Goal: Information Seeking & Learning: Learn about a topic

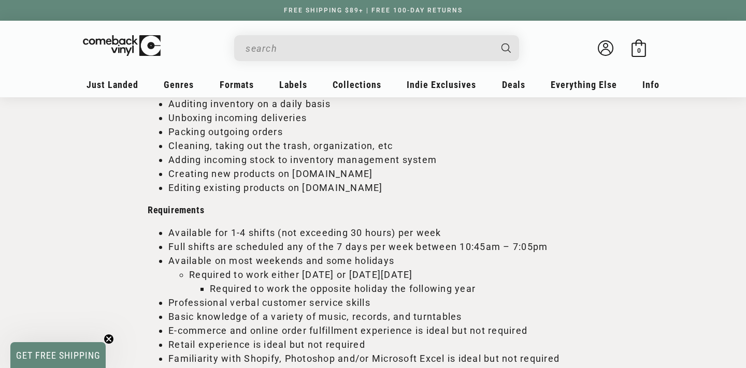
scroll to position [1243, 0]
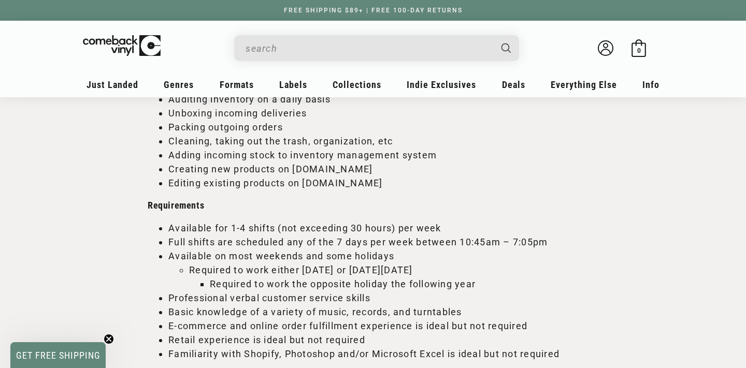
click at [107, 339] on circle "Close teaser" at bounding box center [109, 340] width 10 height 10
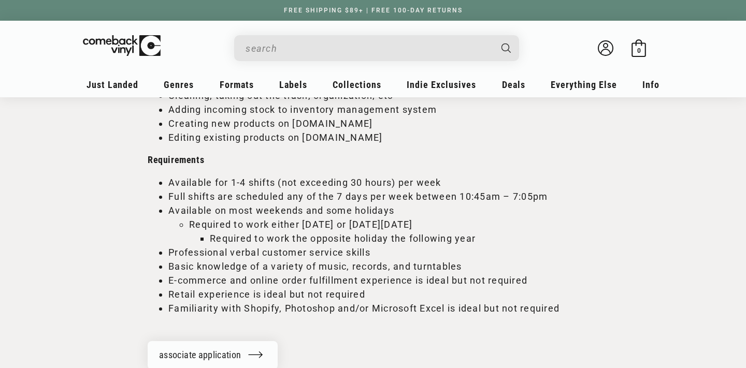
click at [297, 184] on li "Available for 1-4 shifts (not exceeding 30 hours) per week" at bounding box center [383, 183] width 430 height 14
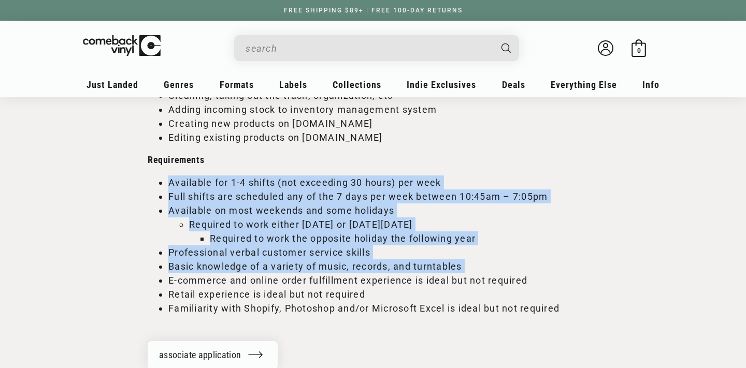
drag, startPoint x: 297, startPoint y: 184, endPoint x: 274, endPoint y: 262, distance: 81.0
click at [274, 262] on ul "Available for 1-4 shifts (not exceeding 30 hours) per week Full shifts are sche…" at bounding box center [373, 246] width 451 height 140
click at [274, 262] on li "Basic knowledge of a variety of music, records, and turntables" at bounding box center [383, 267] width 430 height 14
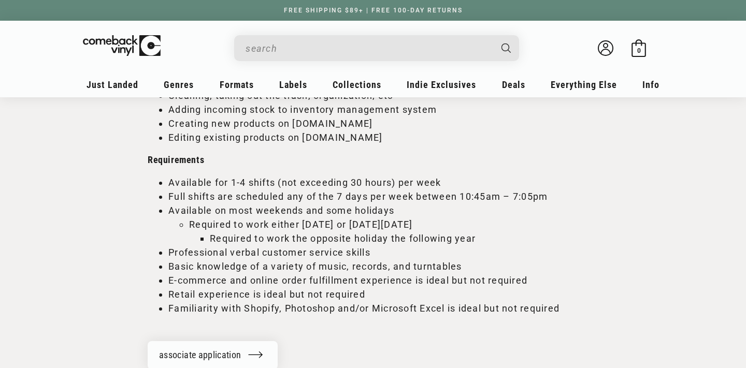
click at [310, 182] on li "Available for 1-4 shifts (not exceeding 30 hours) per week" at bounding box center [383, 183] width 430 height 14
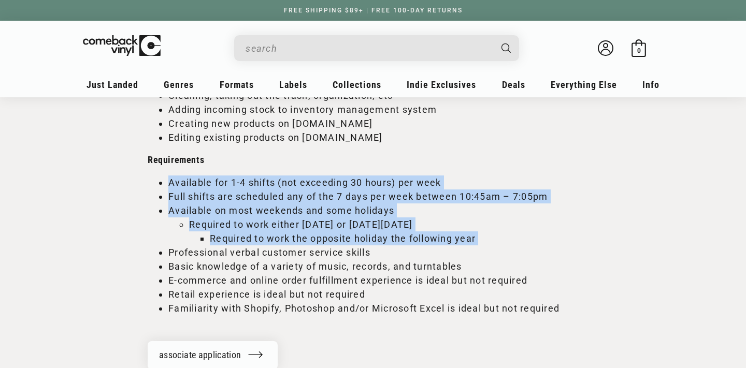
drag, startPoint x: 310, startPoint y: 182, endPoint x: 283, endPoint y: 231, distance: 55.9
click at [283, 231] on ul "Available for 1-4 shifts (not exceeding 30 hours) per week Full shifts are sche…" at bounding box center [373, 246] width 451 height 140
click at [282, 239] on li "Required to work the opposite holiday the following year" at bounding box center [404, 239] width 389 height 14
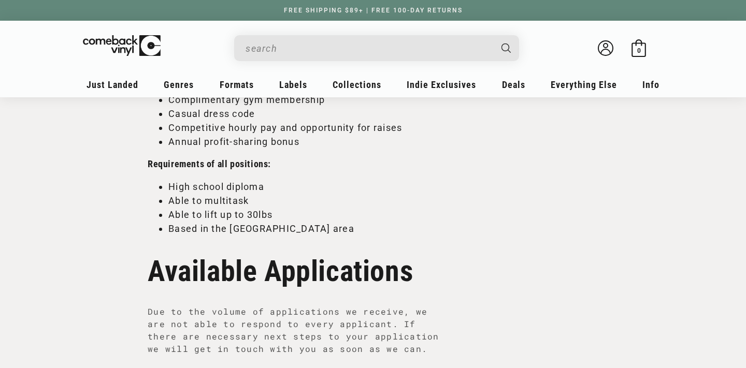
scroll to position [726, 0]
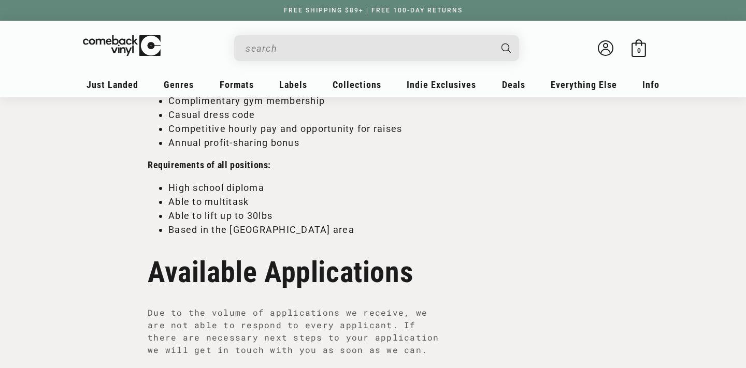
click at [236, 221] on li "Able to lift up to 30lbs" at bounding box center [383, 216] width 430 height 14
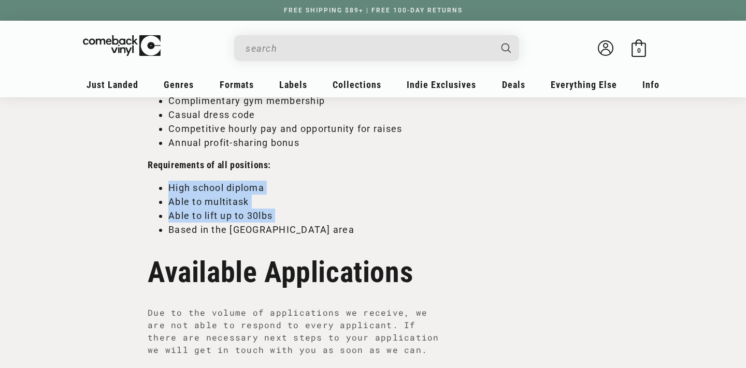
drag, startPoint x: 236, startPoint y: 221, endPoint x: 220, endPoint y: 186, distance: 39.0
click at [220, 186] on ul "High school diploma Able to multitask Able to lift up to 30lbs Based in the [GE…" at bounding box center [373, 209] width 451 height 56
click at [220, 186] on li "High school diploma" at bounding box center [383, 188] width 430 height 14
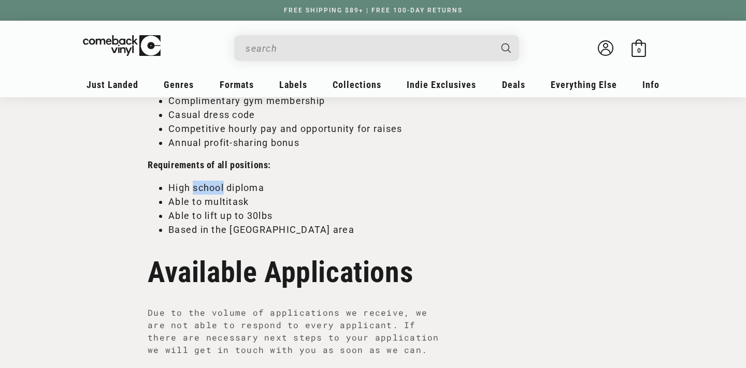
click at [220, 186] on li "High school diploma" at bounding box center [383, 188] width 430 height 14
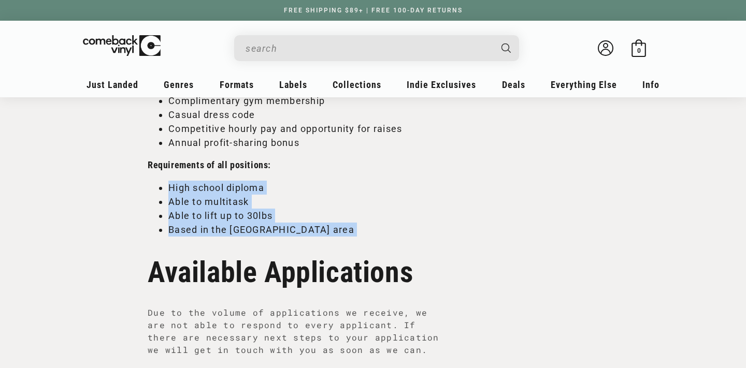
drag, startPoint x: 220, startPoint y: 186, endPoint x: 214, endPoint y: 224, distance: 39.4
click at [214, 224] on ul "High school diploma Able to multitask Able to lift up to 30lbs Based in the [GE…" at bounding box center [373, 209] width 451 height 56
click at [214, 224] on li "Based in the [GEOGRAPHIC_DATA] area" at bounding box center [383, 230] width 430 height 14
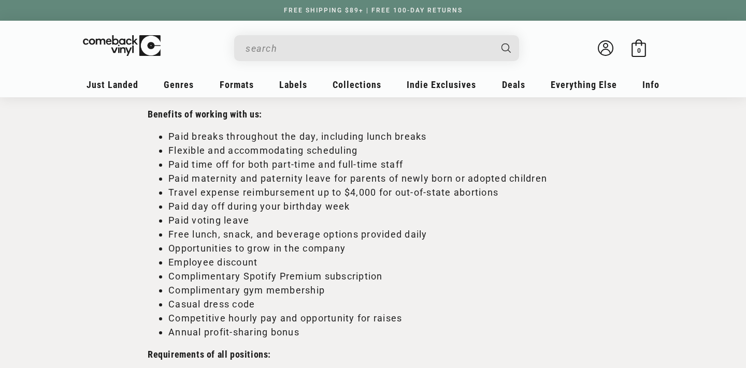
scroll to position [545, 0]
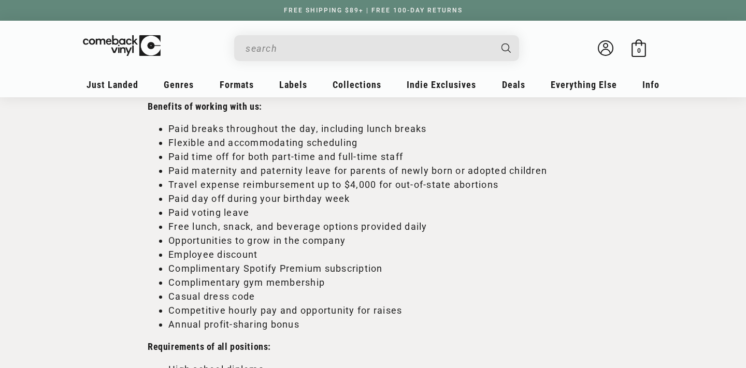
click at [229, 223] on li "Free lunch, snack, and beverage options provided daily" at bounding box center [383, 227] width 430 height 14
click at [228, 223] on li "Free lunch, snack, and beverage options provided daily" at bounding box center [383, 227] width 430 height 14
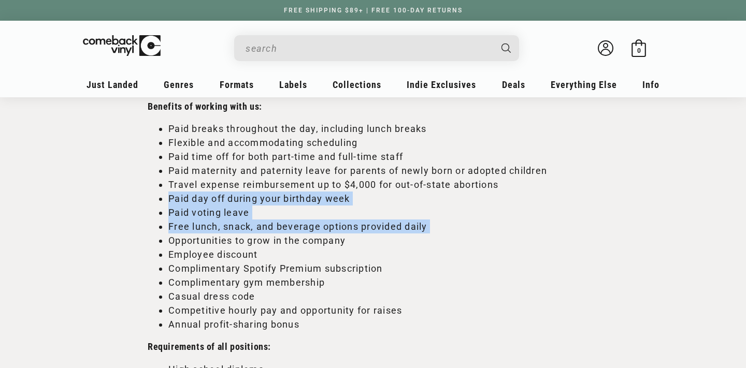
drag, startPoint x: 228, startPoint y: 223, endPoint x: 224, endPoint y: 205, distance: 18.1
click at [224, 204] on ul "Paid breaks throughout the day, including lunch breaks Flexible and accommodati…" at bounding box center [373, 227] width 451 height 210
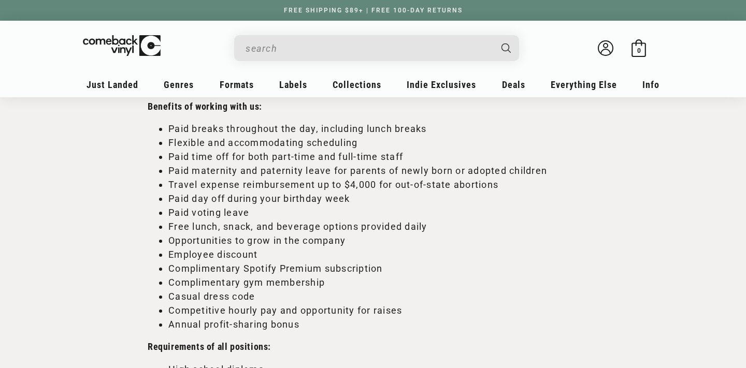
click at [219, 179] on li "Travel expense reimbursement up to $4,000 for out-of-state abortions" at bounding box center [383, 185] width 430 height 14
click at [218, 172] on li "Paid maternity and paternity leave for parents of newly born or adopted children" at bounding box center [383, 171] width 430 height 14
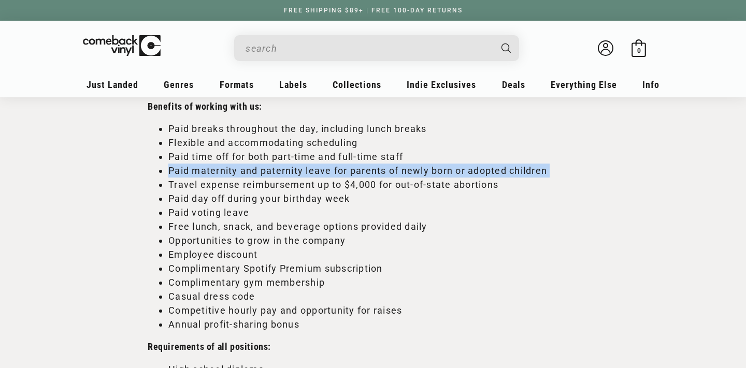
click at [218, 172] on li "Paid maternity and paternity leave for parents of newly born or adopted children" at bounding box center [383, 171] width 430 height 14
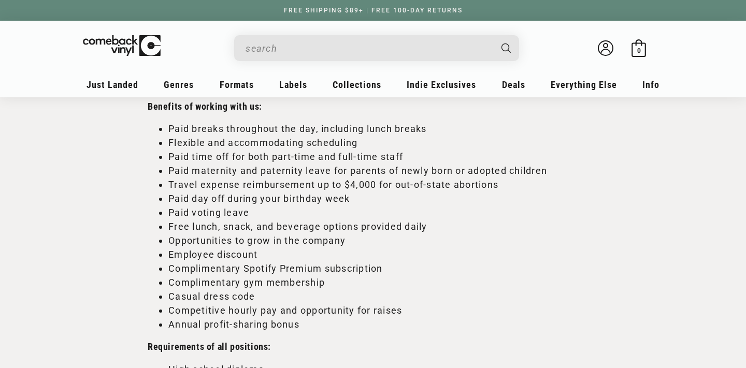
click at [203, 189] on li "Travel expense reimbursement up to $4,000 for out-of-state abortions" at bounding box center [383, 185] width 430 height 14
click at [213, 177] on li "Paid maternity and paternity leave for parents of newly born or adopted children" at bounding box center [383, 171] width 430 height 14
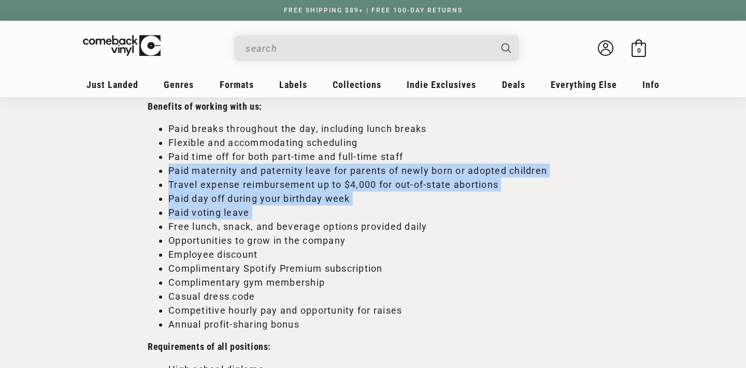
drag, startPoint x: 213, startPoint y: 177, endPoint x: 193, endPoint y: 217, distance: 44.7
click at [198, 212] on ul "Paid breaks throughout the day, including lunch breaks Flexible and accommodati…" at bounding box center [373, 227] width 451 height 210
click at [193, 217] on li "Paid voting leave" at bounding box center [383, 213] width 430 height 14
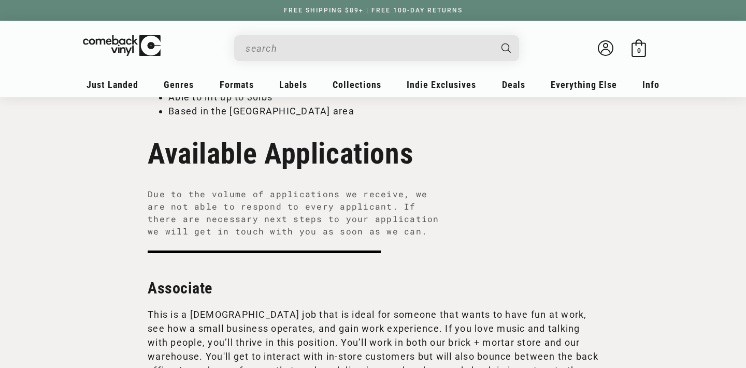
scroll to position [845, 0]
click at [233, 195] on p "Due to the volume of applications we receive, we are not able to respond to eve…" at bounding box center [297, 214] width 298 height 50
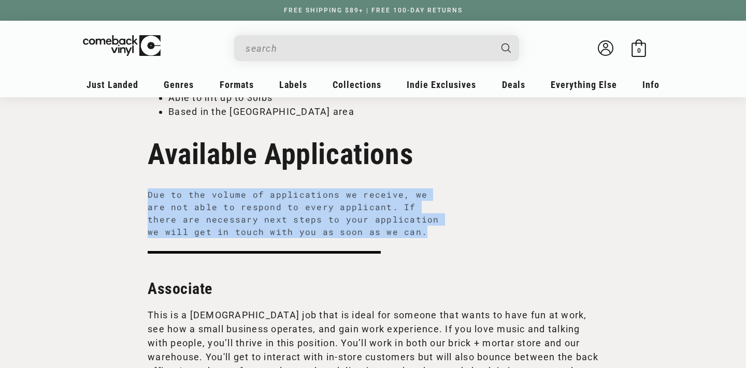
click at [233, 198] on p "Due to the volume of applications we receive, we are not able to respond to eve…" at bounding box center [297, 214] width 298 height 50
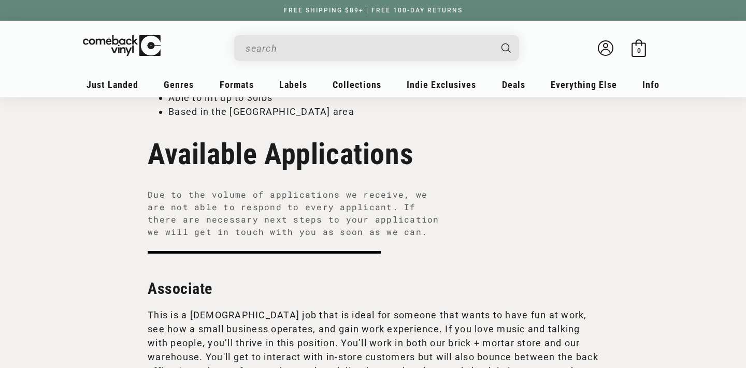
click at [231, 205] on p "Due to the volume of applications we receive, we are not able to respond to eve…" at bounding box center [297, 214] width 298 height 50
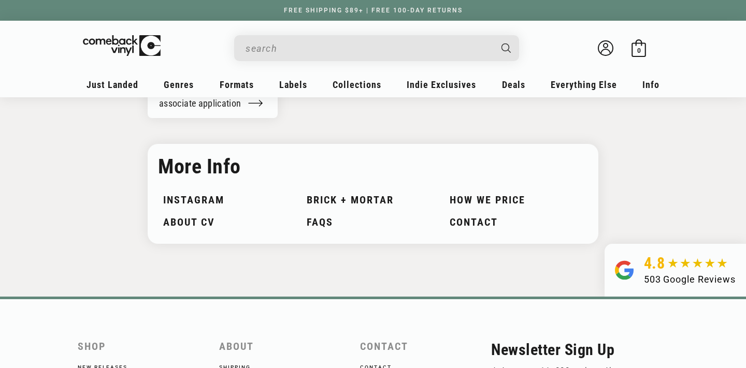
scroll to position [1588, 0]
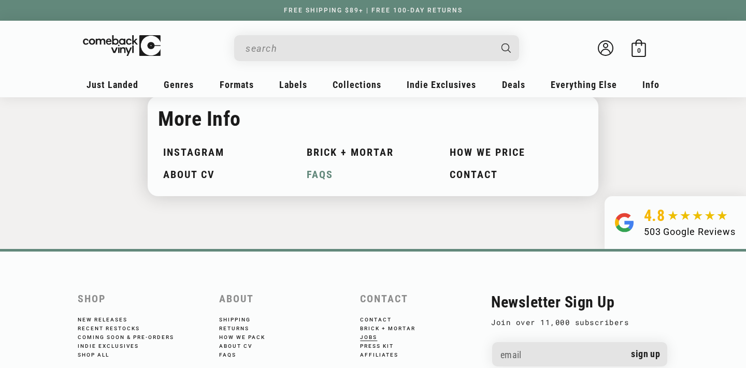
click at [318, 173] on link "FAQs" at bounding box center [373, 175] width 133 height 12
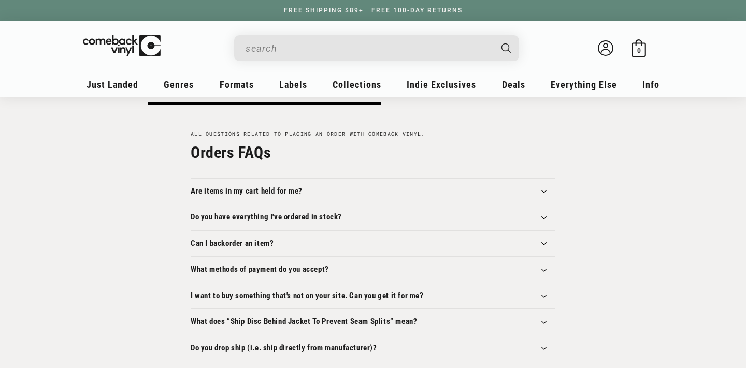
scroll to position [145, 0]
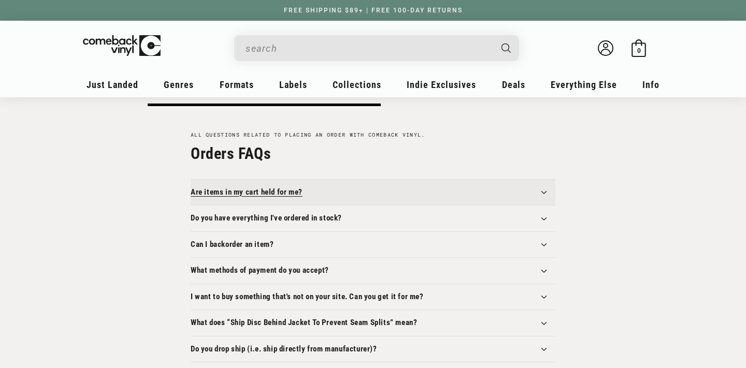
click at [304, 183] on summary "Are items in my cart held for me?" at bounding box center [373, 193] width 365 height 26
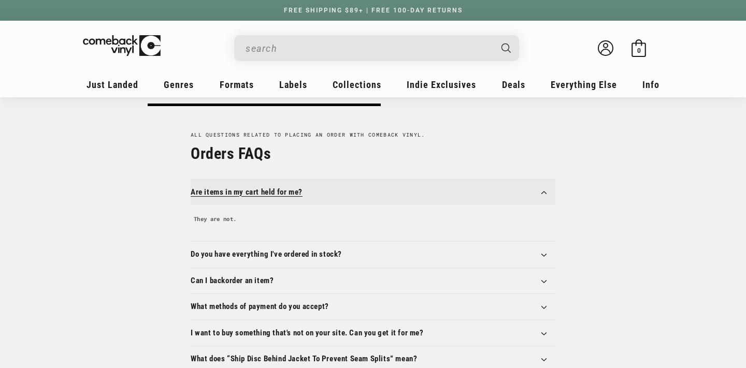
click at [304, 185] on summary "Are items in my cart held for me?" at bounding box center [373, 193] width 365 height 26
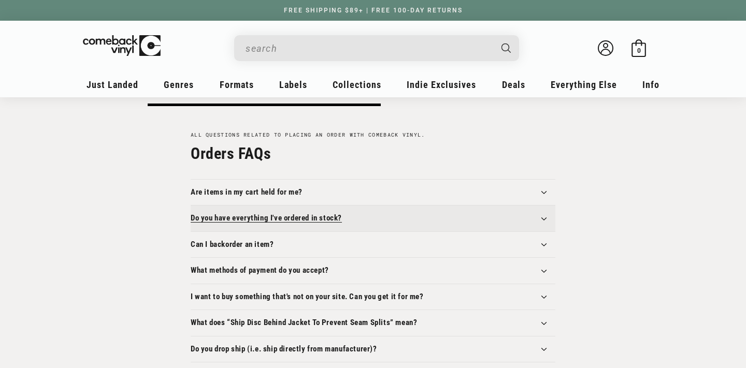
click at [289, 218] on h3 "Do you have everything I've ordered in stock?" at bounding box center [266, 218] width 151 height 10
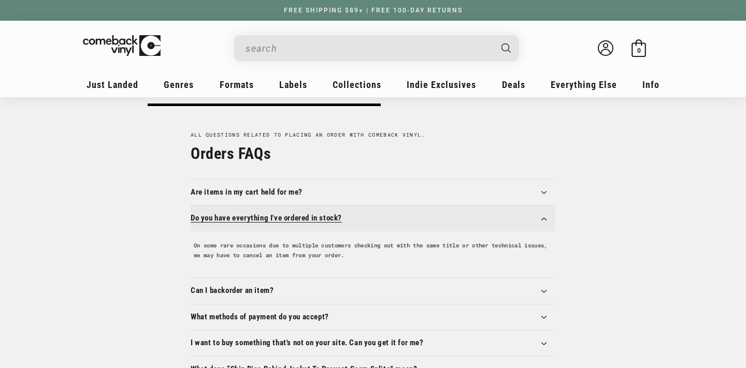
click at [289, 219] on h3 "Do you have everything I've ordered in stock?" at bounding box center [266, 218] width 151 height 10
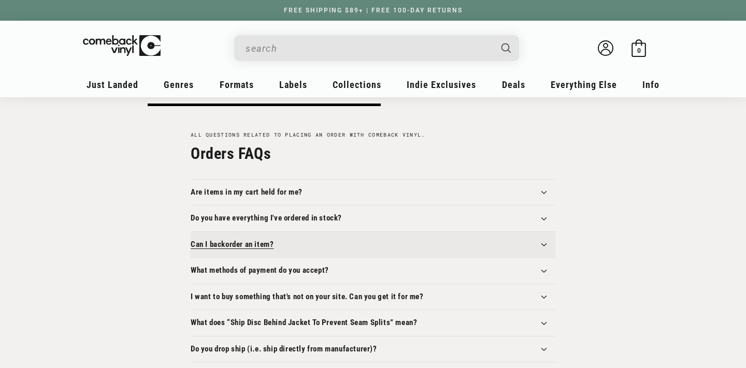
click at [260, 237] on summary "Can I backorder an item?" at bounding box center [373, 245] width 365 height 26
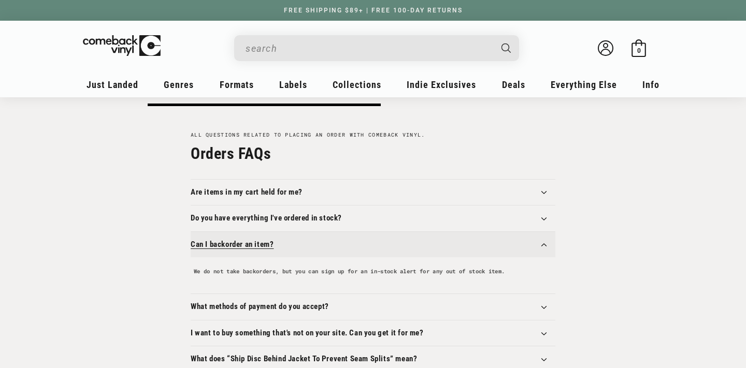
click at [257, 241] on h3 "Can I backorder an item?" at bounding box center [232, 245] width 83 height 10
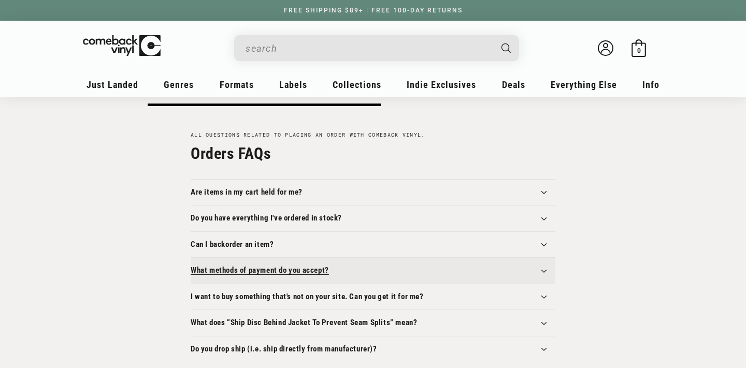
click at [251, 269] on h3 "What methods of payment do you accept?" at bounding box center [260, 271] width 138 height 10
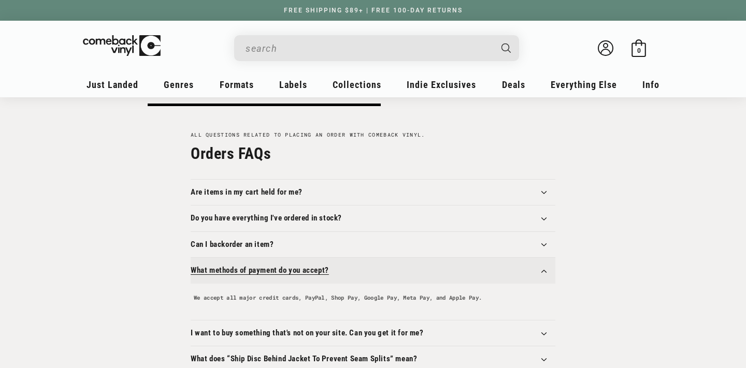
click at [251, 269] on h3 "What methods of payment do you accept?" at bounding box center [260, 271] width 138 height 10
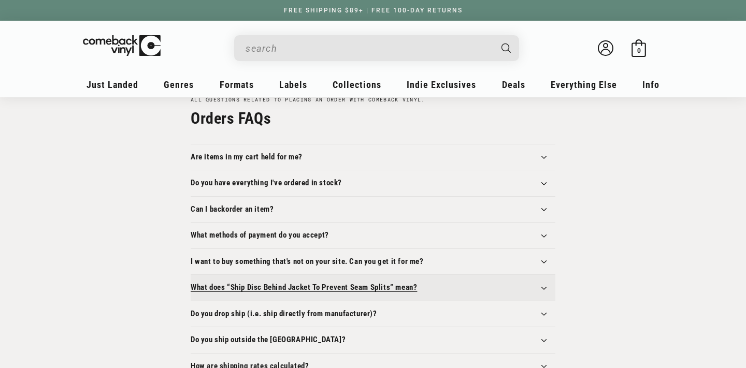
scroll to position [181, 0]
click at [276, 283] on h3 "What does “﻿﻿Ship Disc Behind Jacket To Prevent Seam Splits” mean?" at bounding box center [304, 287] width 226 height 10
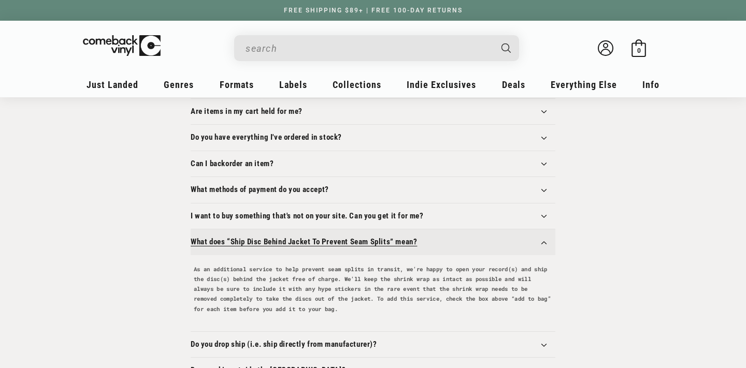
scroll to position [227, 0]
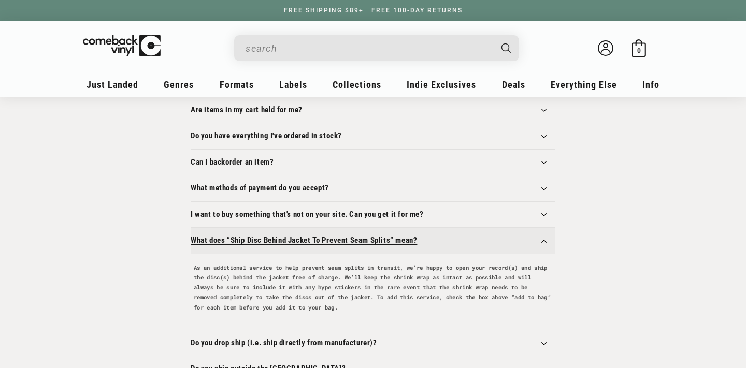
click at [276, 283] on h6 "As an additional service to help prevent seam splits in transit, we’re happy to…" at bounding box center [373, 288] width 359 height 50
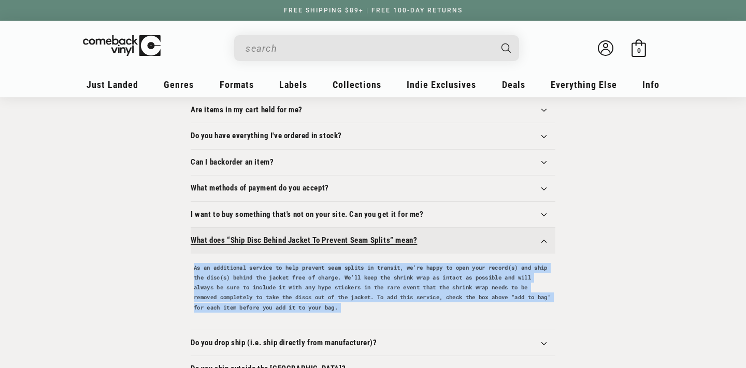
click at [276, 283] on h6 "As an additional service to help prevent seam splits in transit, we’re happy to…" at bounding box center [373, 288] width 359 height 50
click at [256, 283] on h6 "As an additional service to help prevent seam splits in transit, we’re happy to…" at bounding box center [373, 288] width 359 height 50
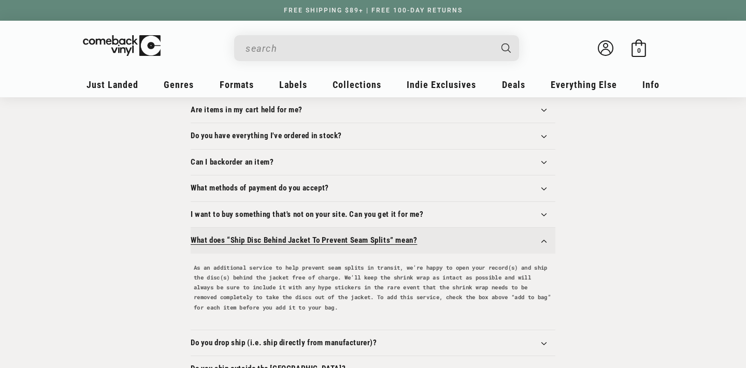
click at [264, 243] on h3 "What does “﻿﻿Ship Disc Behind Jacket To Prevent Seam Splits” mean?" at bounding box center [304, 241] width 226 height 10
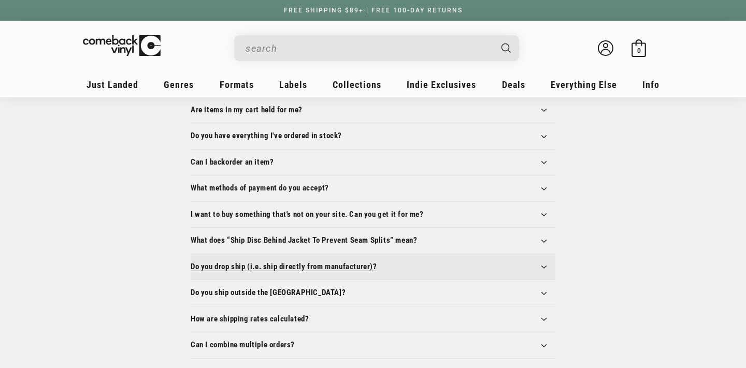
click at [254, 265] on h3 "Do you drop ship (i.e. ship directly from manufacturer)?" at bounding box center [284, 267] width 187 height 10
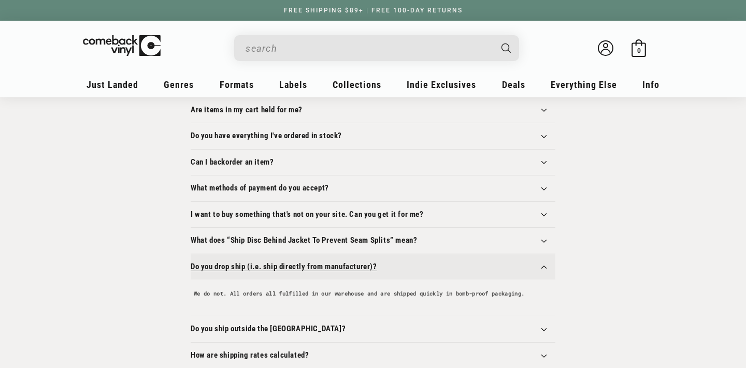
click at [260, 273] on summary "Do you drop ship (i.e. ship directly from manufacturer)?" at bounding box center [373, 267] width 365 height 26
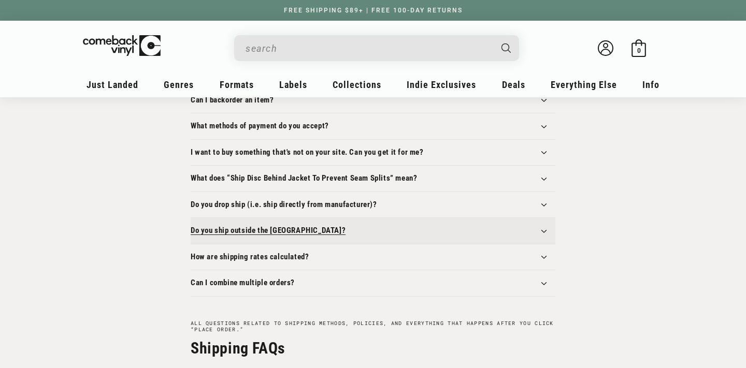
scroll to position [291, 0]
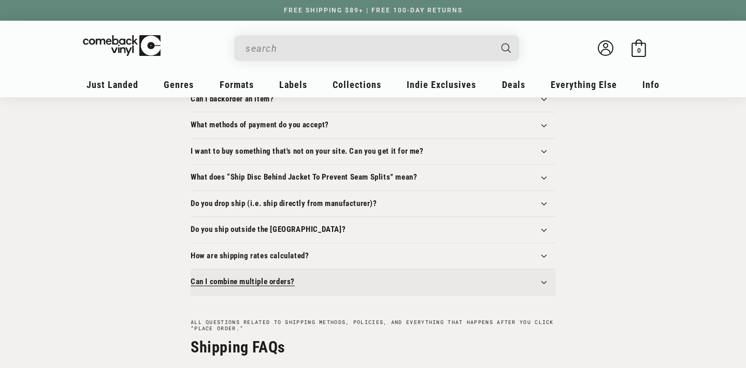
click at [257, 288] on summary "Can I combine multiple orders?" at bounding box center [373, 282] width 365 height 26
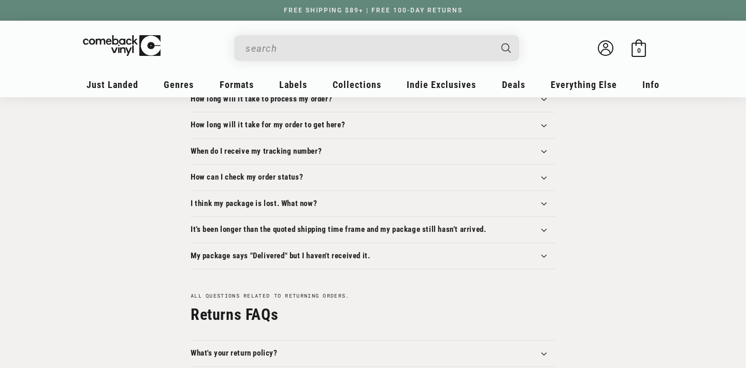
scroll to position [748, 0]
click at [311, 211] on summary "I think my package is lost. What now?" at bounding box center [373, 205] width 365 height 26
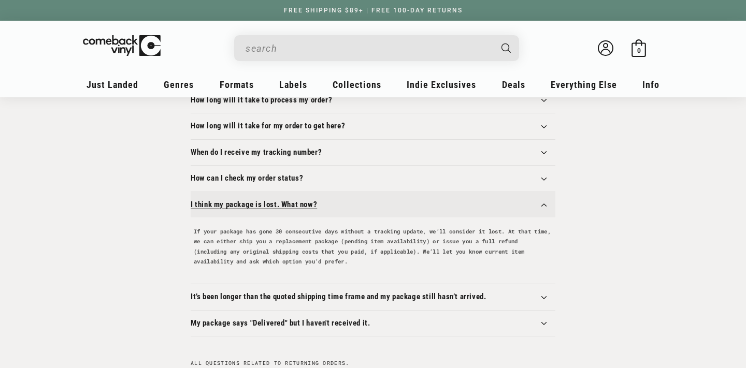
click at [311, 211] on summary "I think my package is lost. What now?" at bounding box center [373, 205] width 365 height 26
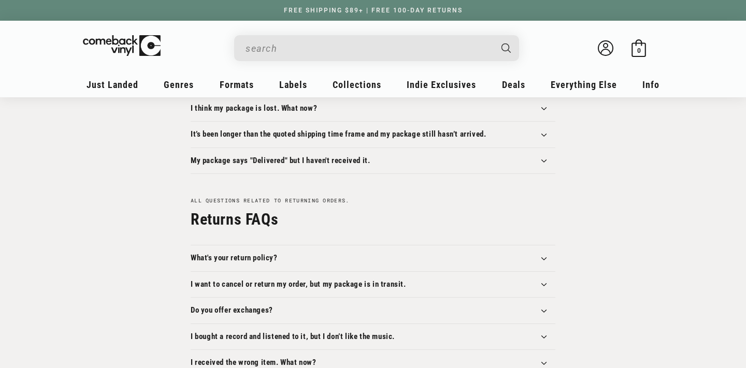
scroll to position [869, 0]
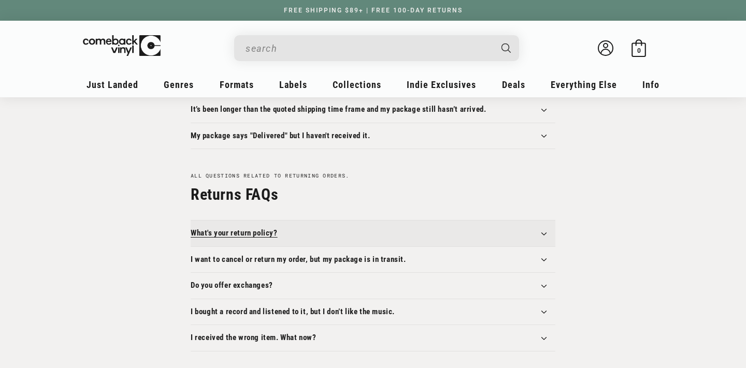
click at [274, 226] on summary "What's your return policy?" at bounding box center [373, 234] width 365 height 26
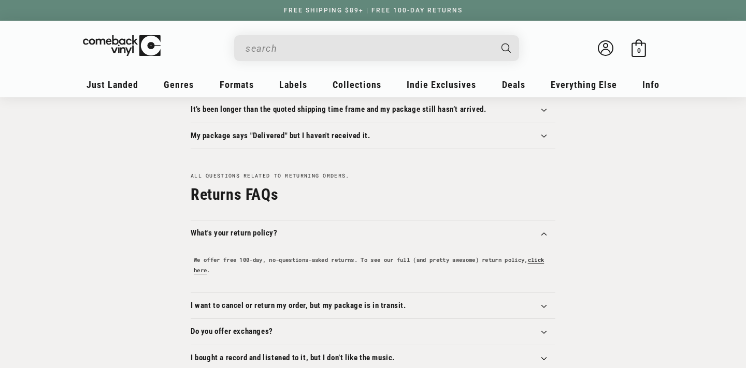
click at [280, 272] on h6 "We offer free 100-day, no-questions-asked returns. To see our full (and pretty …" at bounding box center [373, 265] width 359 height 20
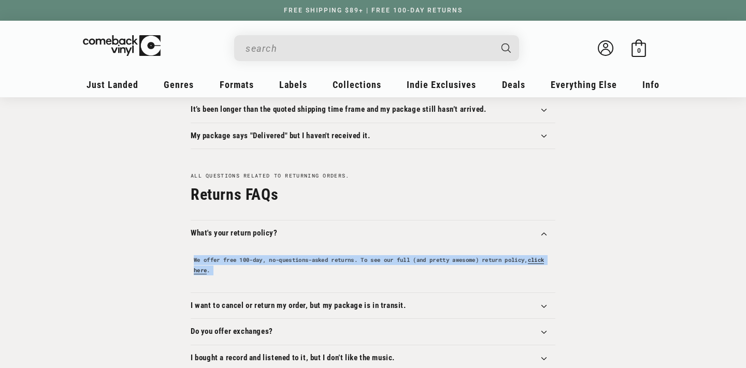
click at [280, 272] on h6 "We offer free 100-day, no-questions-asked returns. To see our full (and pretty …" at bounding box center [373, 265] width 359 height 20
click at [283, 266] on h6 "We offer free 100-day, no-questions-asked returns. To see our full (and pretty …" at bounding box center [373, 265] width 359 height 20
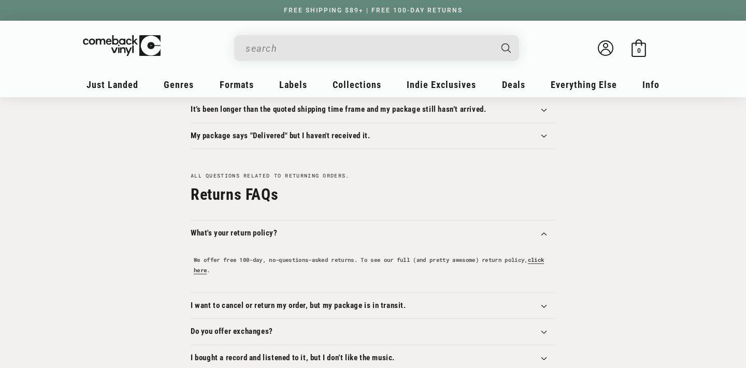
click at [283, 266] on h6 "We offer free 100-day, no-questions-asked returns. To see our full (and pretty …" at bounding box center [373, 265] width 359 height 20
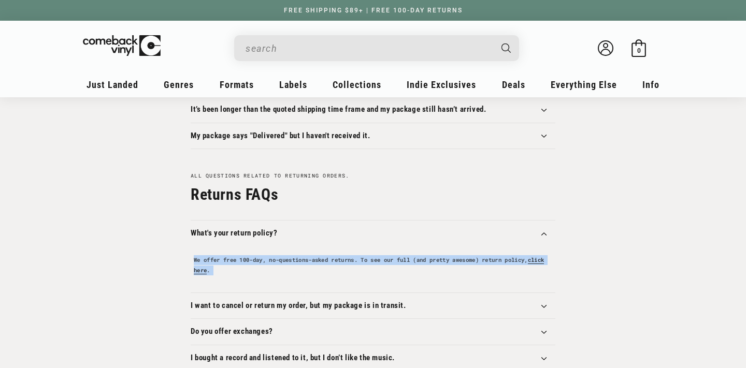
click at [283, 266] on h6 "We offer free 100-day, no-questions-asked returns. To see our full (and pretty …" at bounding box center [373, 265] width 359 height 20
click at [279, 263] on h6 "We offer free 100-day, no-questions-asked returns. To see our full (and pretty …" at bounding box center [373, 265] width 359 height 20
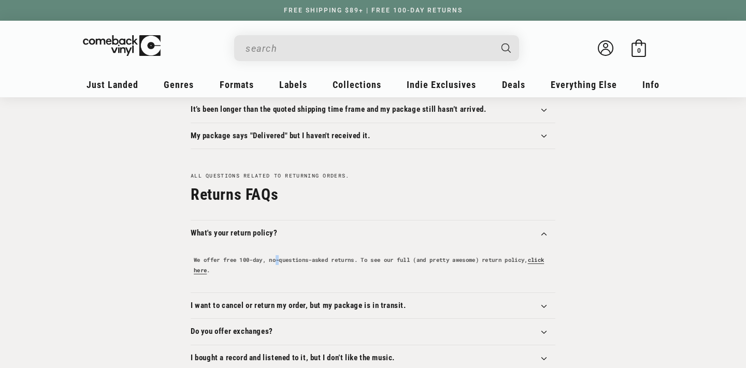
click at [279, 263] on h6 "We offer free 100-day, no-questions-asked returns. To see our full (and pretty …" at bounding box center [373, 265] width 359 height 20
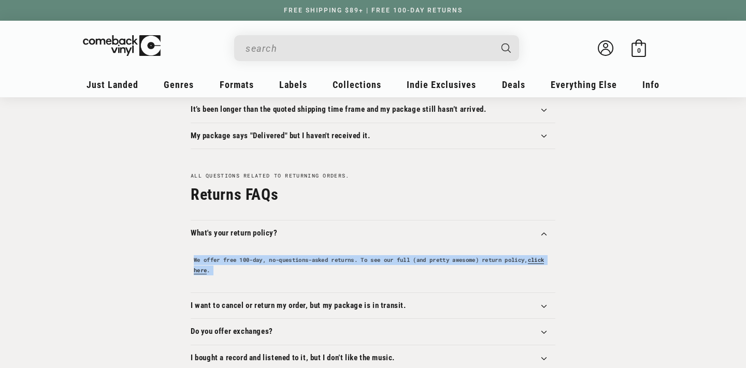
click at [279, 263] on h6 "We offer free 100-day, no-questions-asked returns. To see our full (and pretty …" at bounding box center [373, 265] width 359 height 20
click at [276, 263] on h6 "We offer free 100-day, no-questions-asked returns. To see our full (and pretty …" at bounding box center [373, 265] width 359 height 20
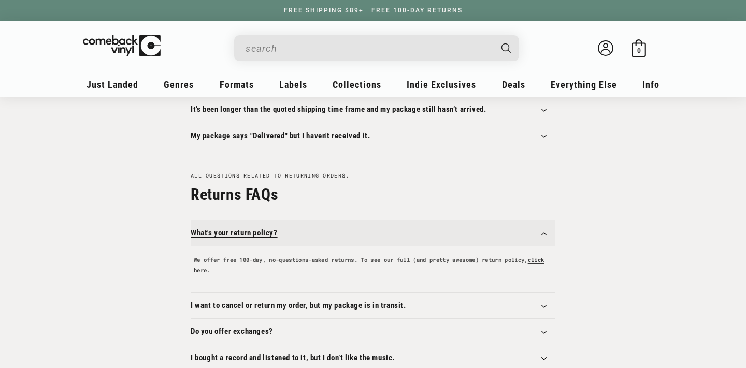
click at [294, 232] on summary "What's your return policy?" at bounding box center [373, 234] width 365 height 26
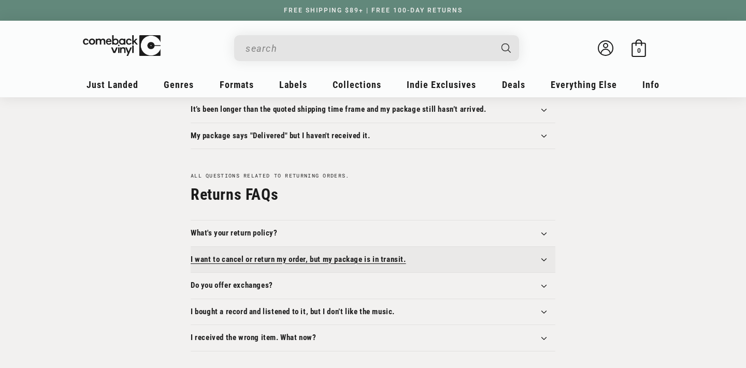
click at [288, 249] on summary "I want to cancel or return my order, but my package is in transit." at bounding box center [373, 260] width 365 height 26
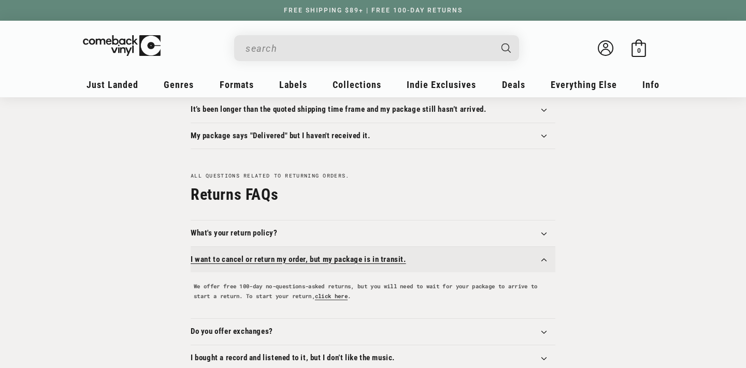
click at [288, 249] on summary "I want to cancel or return my order, but my package is in transit." at bounding box center [373, 260] width 365 height 26
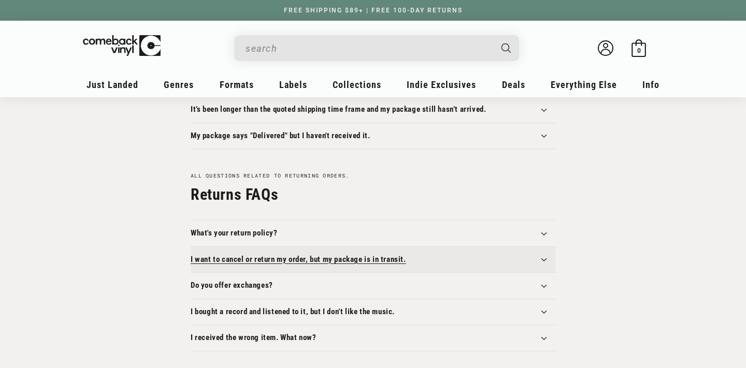
click at [288, 249] on summary "I want to cancel or return my order, but my package is in transit." at bounding box center [373, 260] width 365 height 26
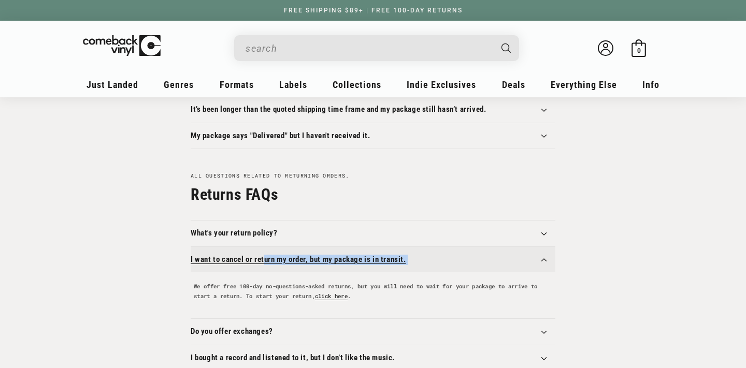
click at [287, 249] on summary "I want to cancel or return my order, but my package is in transit." at bounding box center [373, 260] width 365 height 26
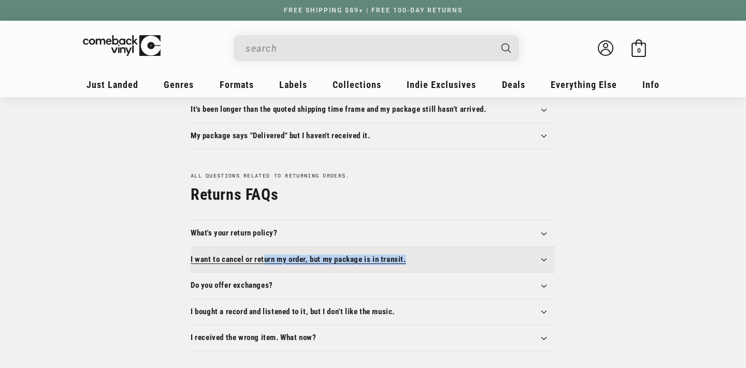
click at [287, 249] on summary "I want to cancel or return my order, but my package is in transit." at bounding box center [373, 260] width 365 height 26
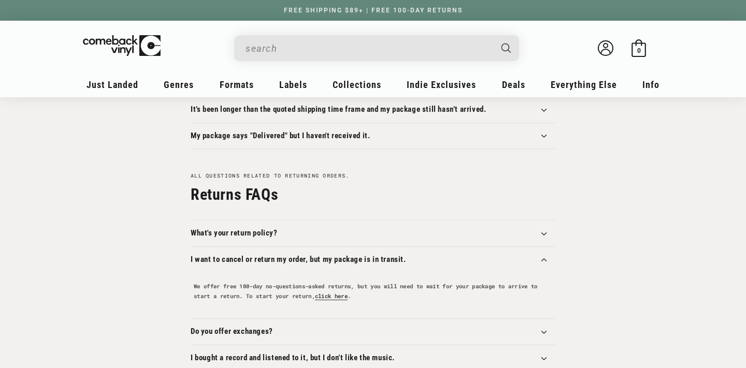
click at [254, 290] on h6 "We offer free 100-day no-questions-asked returns, but you will need to wait for…" at bounding box center [373, 292] width 359 height 20
click at [254, 291] on h6 "We offer free 100-day no-questions-asked returns, but you will need to wait for…" at bounding box center [373, 292] width 359 height 20
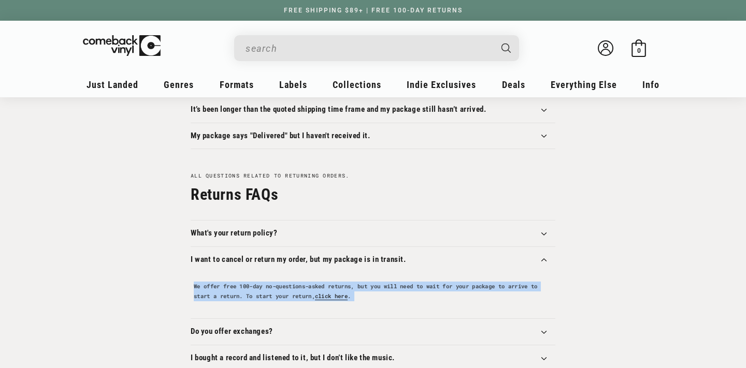
click at [254, 291] on h6 "We offer free 100-day no-questions-asked returns, but you will need to wait for…" at bounding box center [373, 292] width 359 height 20
click at [247, 292] on h6 "We offer free 100-day no-questions-asked returns, but you will need to wait for…" at bounding box center [373, 292] width 359 height 20
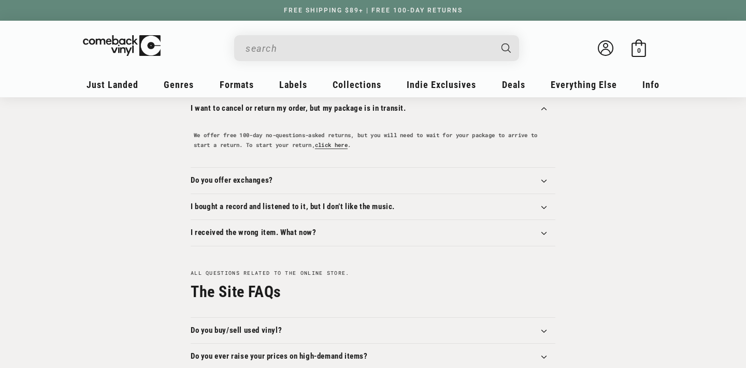
scroll to position [1022, 0]
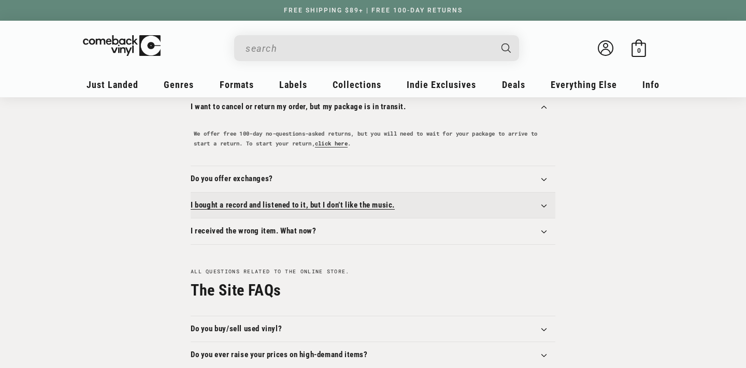
click at [265, 216] on summary "I bought a record and listened to it, but I don’t like the music." at bounding box center [373, 206] width 365 height 26
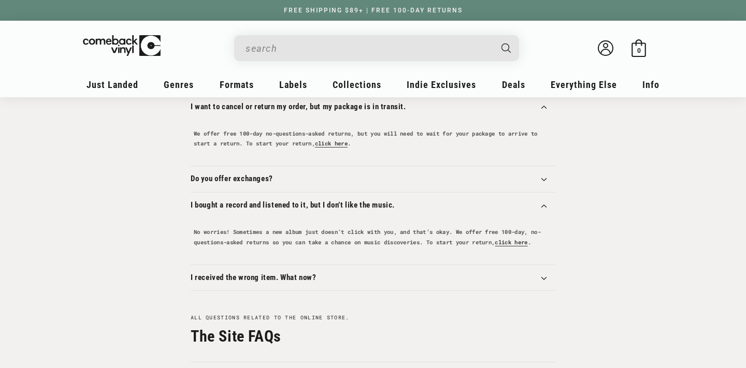
click at [263, 248] on h6 "No worries! Sometimes a new album just doesn’t click with you, and that’s okay.…" at bounding box center [373, 237] width 359 height 20
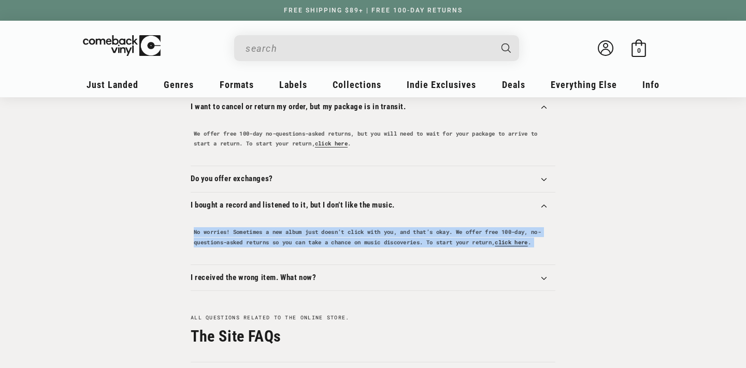
click at [263, 248] on h6 "No worries! Sometimes a new album just doesn’t click with you, and that’s okay.…" at bounding box center [373, 237] width 359 height 20
click at [275, 242] on h6 "No worries! Sometimes a new album just doesn’t click with you, and that’s okay.…" at bounding box center [373, 237] width 359 height 20
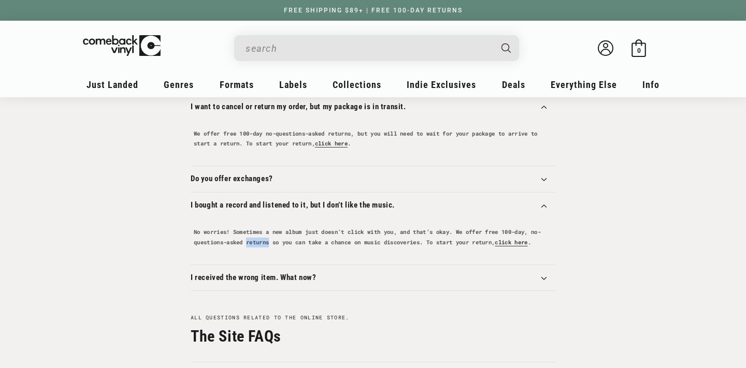
click at [275, 242] on h6 "No worries! Sometimes a new album just doesn’t click with you, and that’s okay.…" at bounding box center [373, 237] width 359 height 20
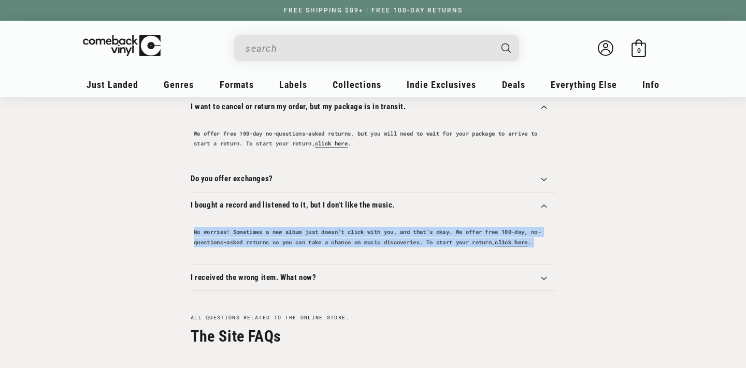
click at [275, 242] on h6 "No worries! Sometimes a new album just doesn’t click with you, and that’s okay.…" at bounding box center [373, 237] width 359 height 20
click at [261, 242] on h6 "No worries! Sometimes a new album just doesn’t click with you, and that’s okay.…" at bounding box center [373, 237] width 359 height 20
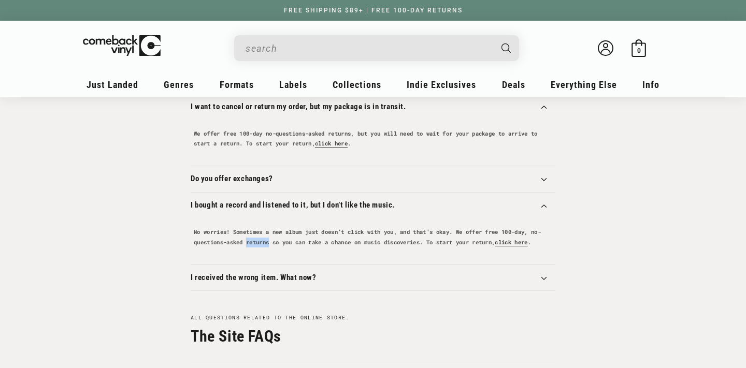
click at [261, 242] on h6 "No worries! Sometimes a new album just doesn’t click with you, and that’s okay.…" at bounding box center [373, 237] width 359 height 20
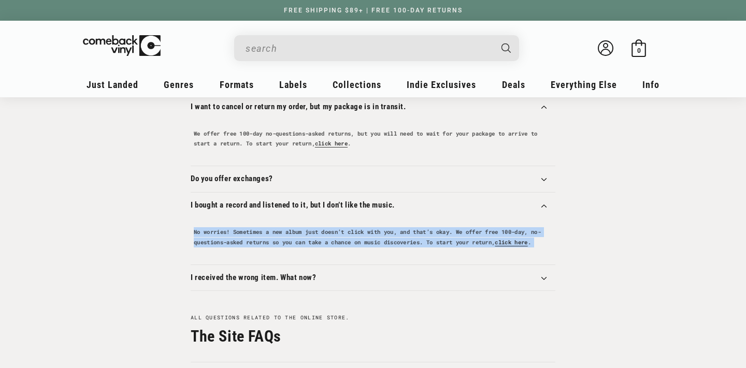
click at [261, 242] on h6 "No worries! Sometimes a new album just doesn’t click with you, and that’s okay.…" at bounding box center [373, 237] width 359 height 20
click at [241, 242] on h6 "No worries! Sometimes a new album just doesn’t click with you, and that’s okay.…" at bounding box center [373, 237] width 359 height 20
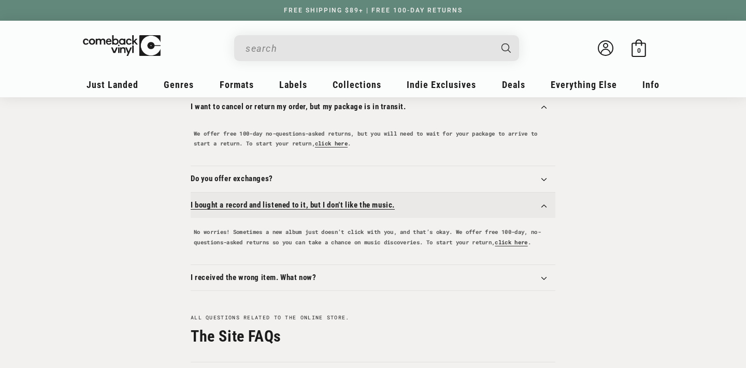
click at [255, 215] on summary "I bought a record and listened to it, but I don’t like the music." at bounding box center [373, 206] width 365 height 26
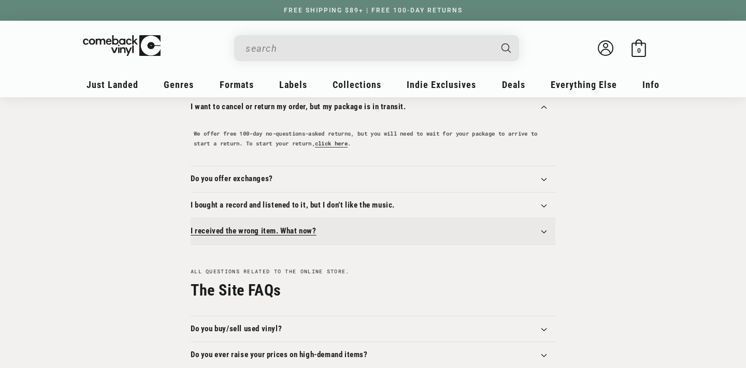
click at [255, 230] on h3 "I received the wrong item. What now?" at bounding box center [254, 231] width 126 height 10
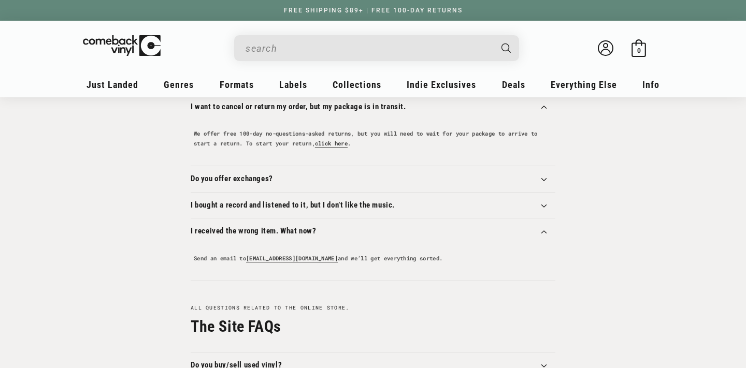
click at [239, 258] on h6 "Send an email to crew@comebackvinyl.com and we’ll get everything sorted." at bounding box center [373, 259] width 359 height 10
click at [227, 259] on h6 "Send an email to crew@comebackvinyl.com and we’ll get everything sorted." at bounding box center [373, 259] width 359 height 10
click at [234, 233] on h3 "I received the wrong item. What now?" at bounding box center [254, 231] width 126 height 10
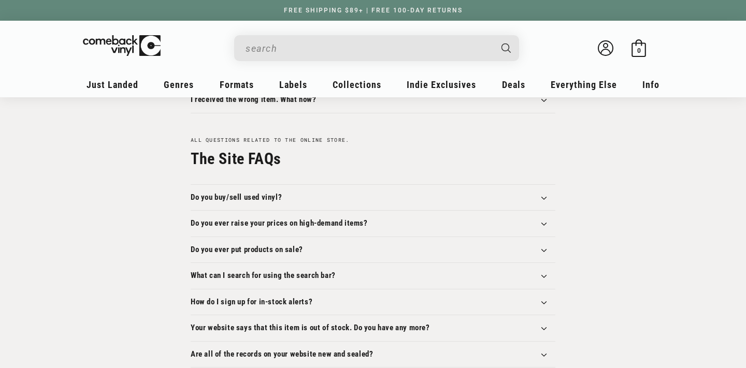
scroll to position [1193, 0]
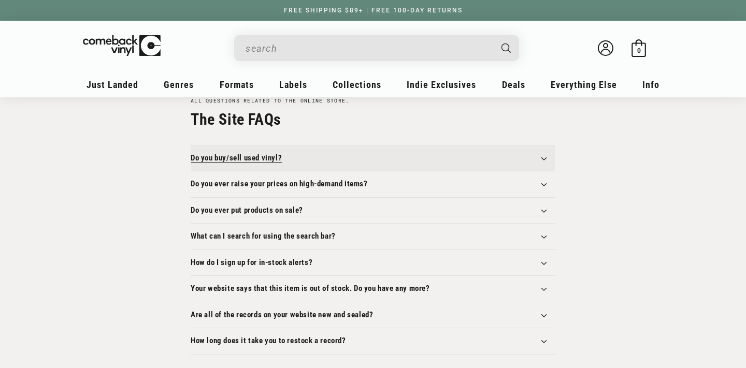
click at [263, 149] on summary "Do you buy/sell used vinyl?" at bounding box center [373, 159] width 365 height 26
